Goal: Task Accomplishment & Management: Manage account settings

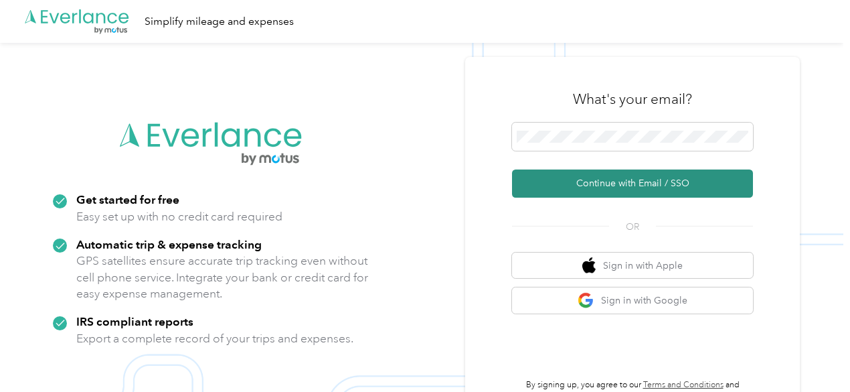
click at [596, 177] on button "Continue with Email / SSO" at bounding box center [632, 183] width 241 height 28
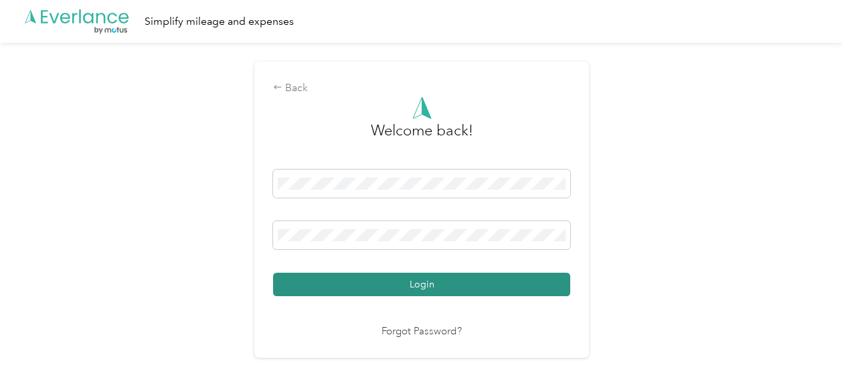
click at [407, 279] on button "Login" at bounding box center [421, 283] width 297 height 23
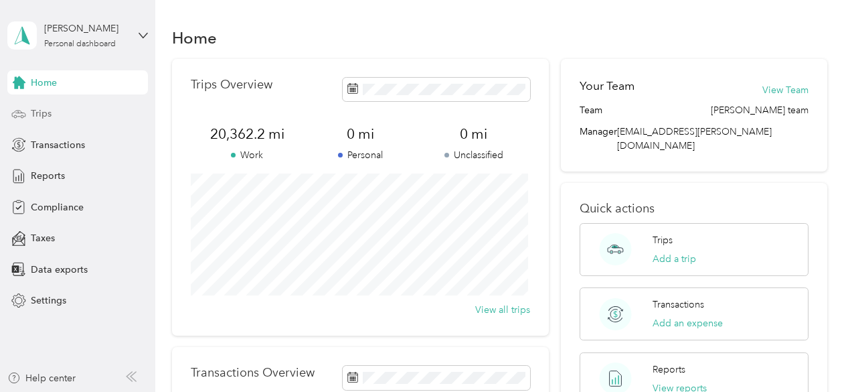
click at [48, 111] on span "Trips" at bounding box center [41, 113] width 21 height 14
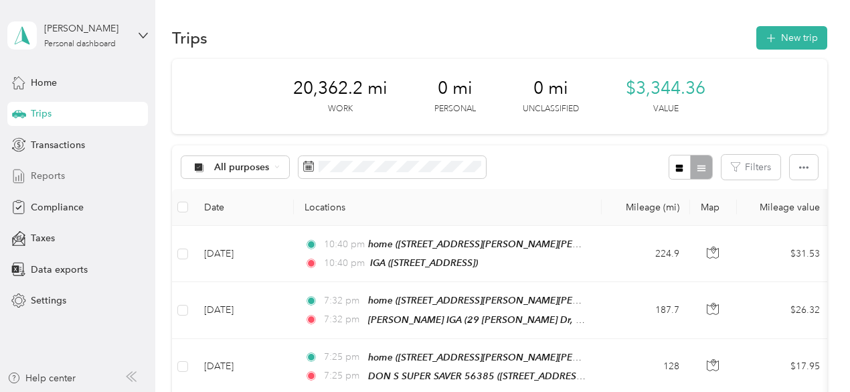
click at [52, 178] on span "Reports" at bounding box center [48, 176] width 34 height 14
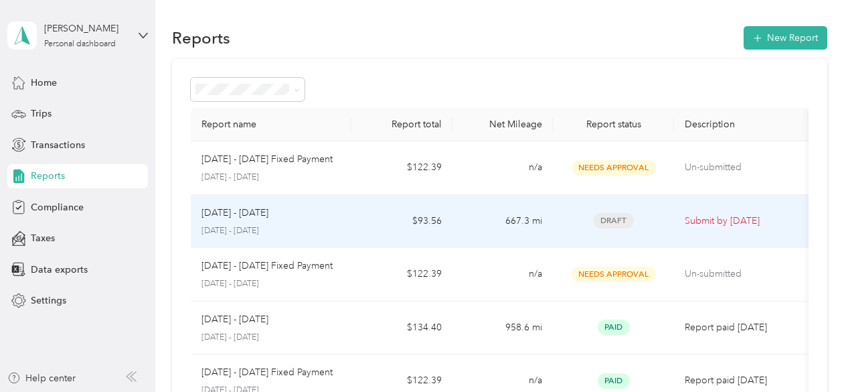
click at [564, 223] on div "Draft" at bounding box center [614, 220] width 100 height 15
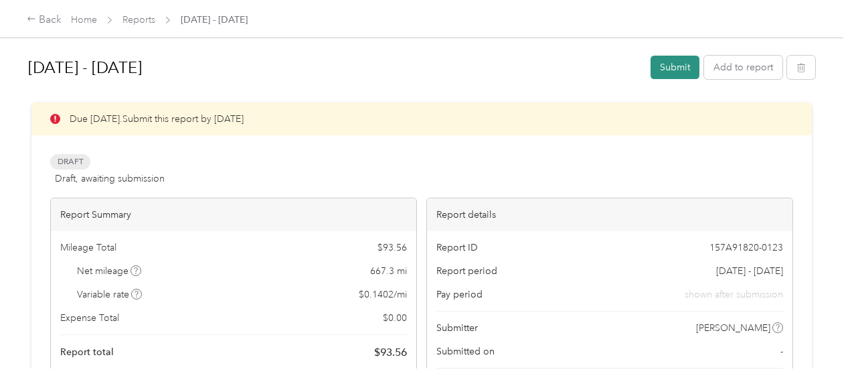
click at [663, 72] on button "Submit" at bounding box center [675, 67] width 49 height 23
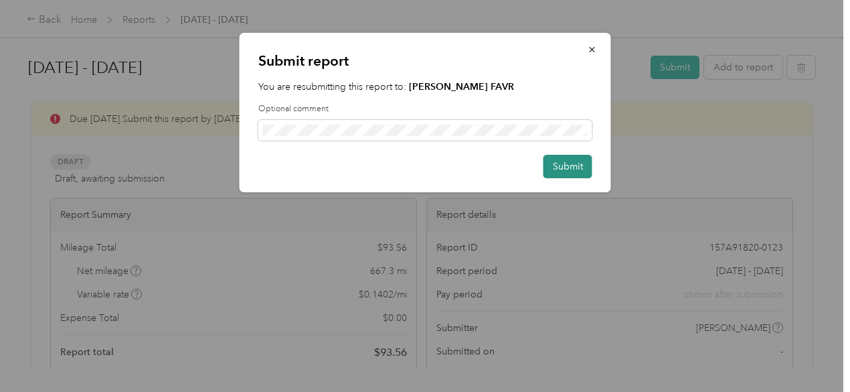
click at [562, 168] on button "Submit" at bounding box center [567, 166] width 49 height 23
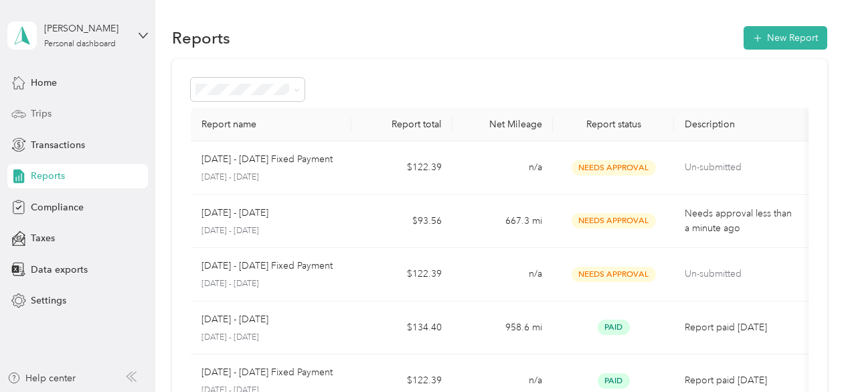
click at [51, 112] on span "Trips" at bounding box center [41, 113] width 21 height 14
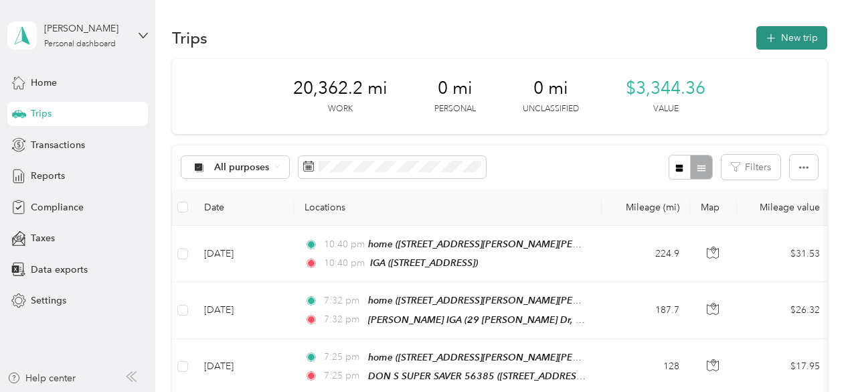
click at [768, 35] on icon "button" at bounding box center [770, 38] width 15 height 15
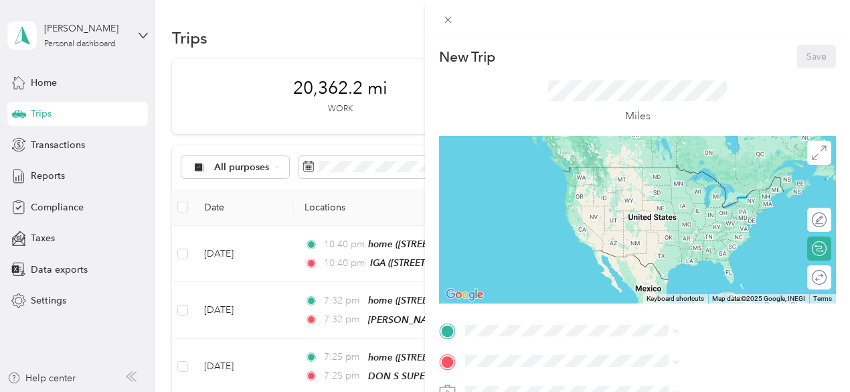
click at [664, 180] on div "home [STREET_ADDRESS][PERSON_NAME][PERSON_NAME]" at bounding box center [724, 187] width 184 height 42
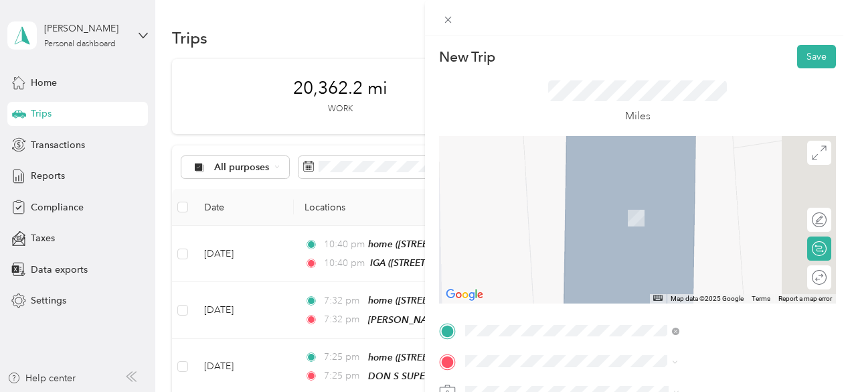
click at [691, 258] on strong "Jacks IGA" at bounding box center [700, 252] width 44 height 12
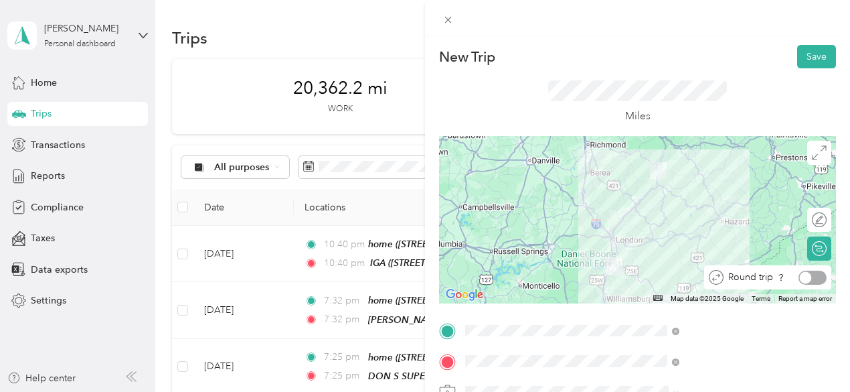
click at [807, 278] on div at bounding box center [812, 277] width 28 height 14
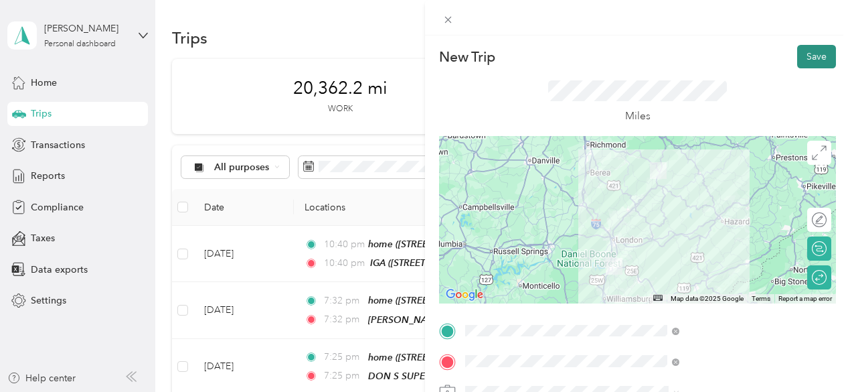
click at [800, 63] on button "Save" at bounding box center [816, 56] width 39 height 23
